Goal: Task Accomplishment & Management: Manage account settings

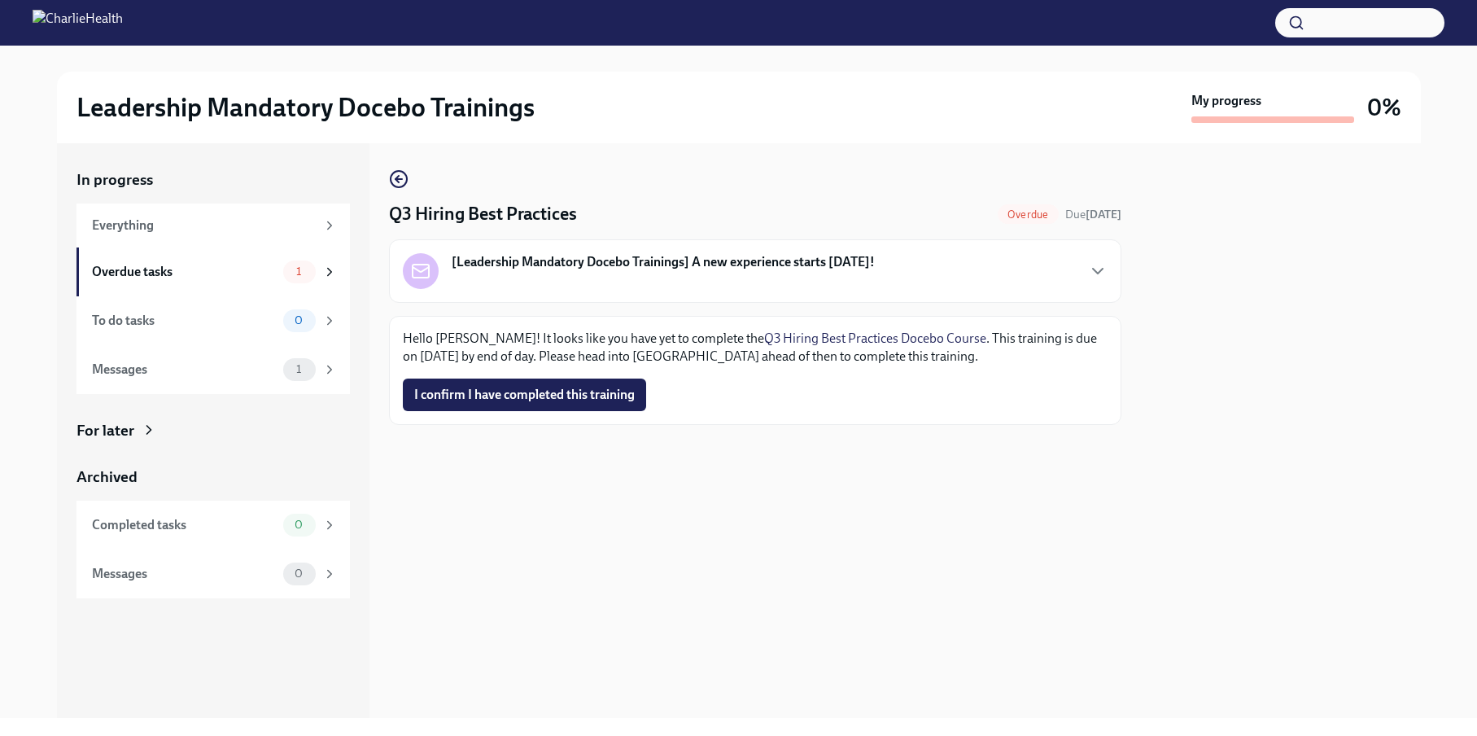
click at [583, 263] on strong "[Leadership Mandatory Docebo Trainings] A new experience starts today!" at bounding box center [663, 262] width 423 height 18
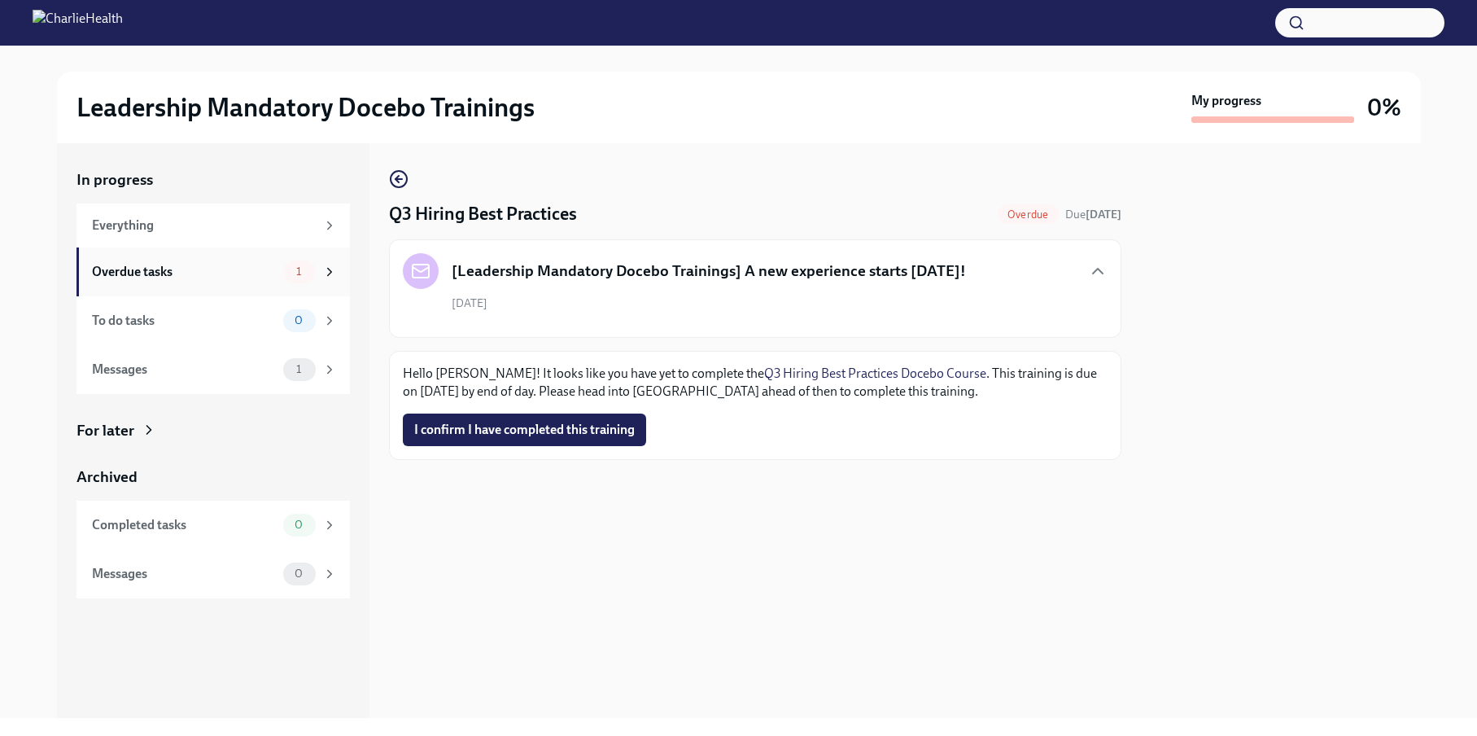
click at [279, 274] on div "Overdue tasks 1" at bounding box center [214, 271] width 245 height 23
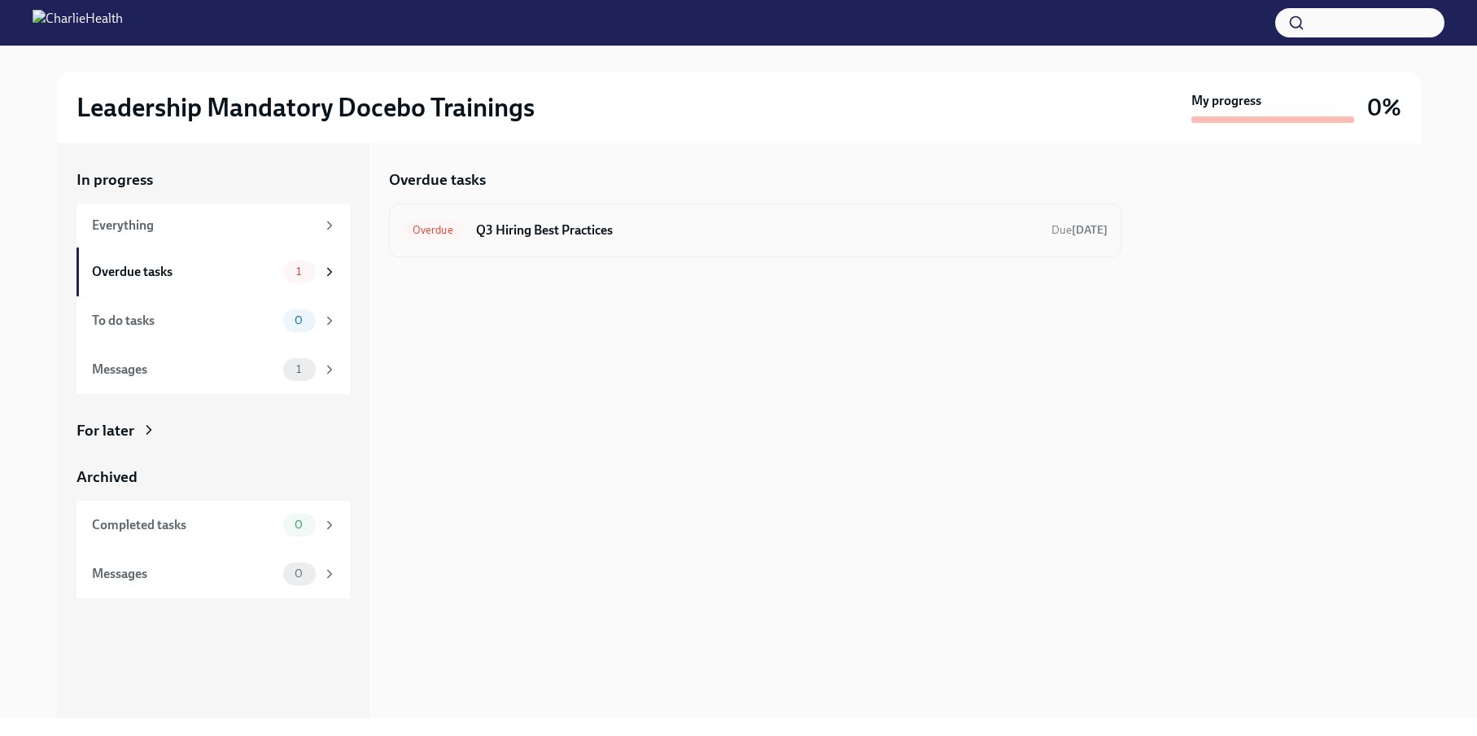
click at [542, 234] on h6 "Q3 Hiring Best Practices" at bounding box center [757, 230] width 562 height 18
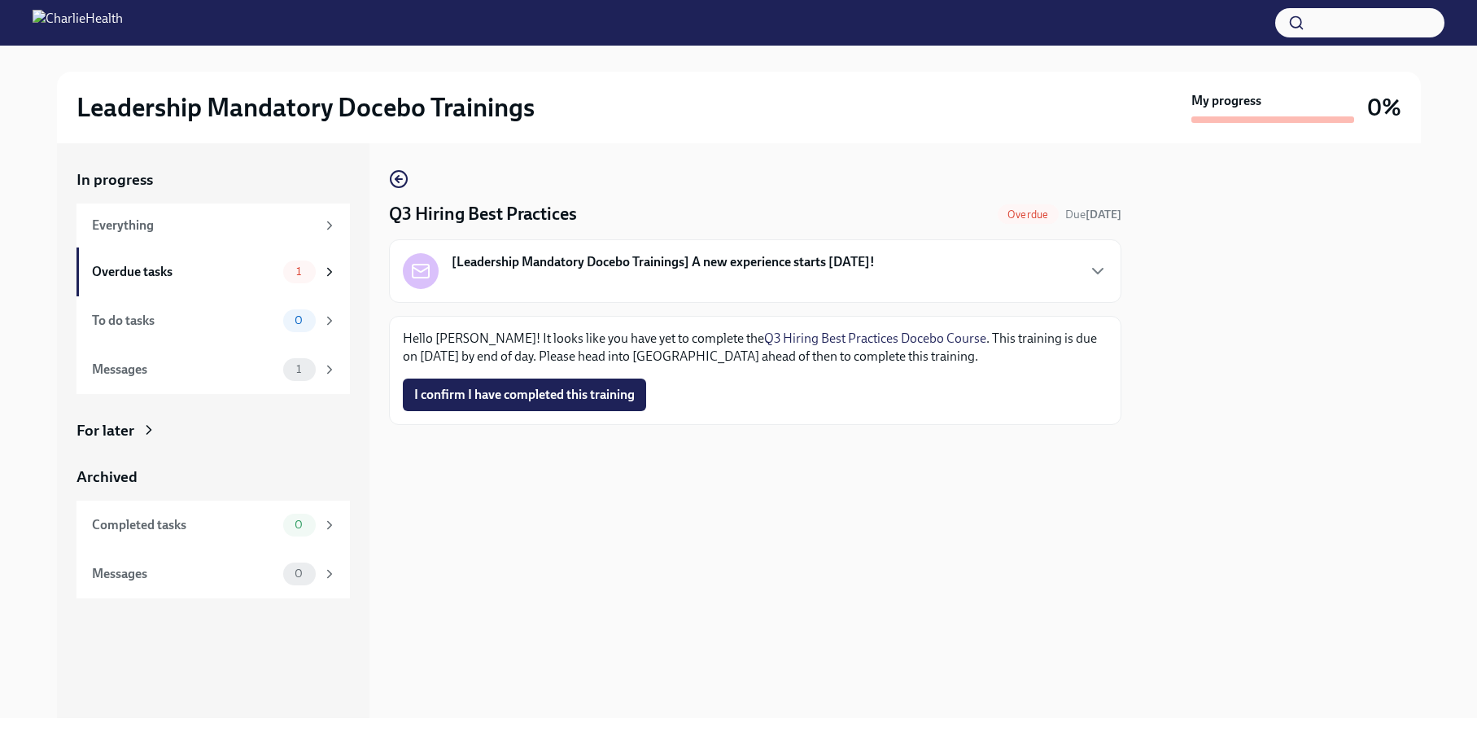
click at [47, 21] on img at bounding box center [78, 23] width 90 height 26
click at [124, 431] on div "For later" at bounding box center [106, 430] width 58 height 21
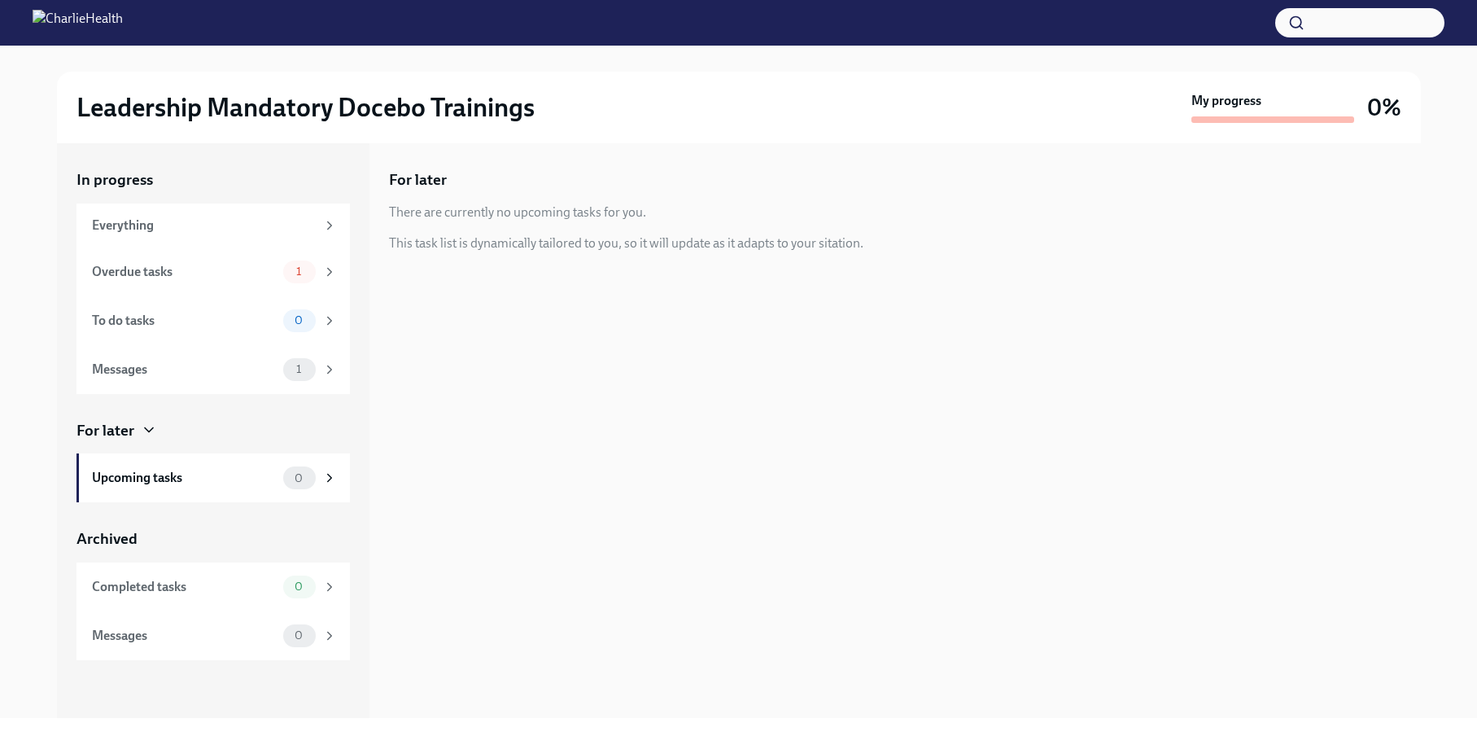
click at [123, 21] on img at bounding box center [78, 23] width 90 height 26
